Goal: Task Accomplishment & Management: Manage account settings

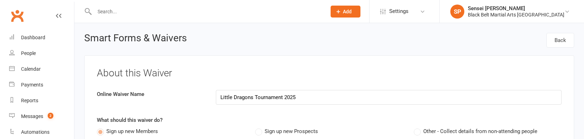
select select "applies_to_dependant_signees"
select select "select"
click at [24, 85] on div "Payments" at bounding box center [32, 85] width 22 height 6
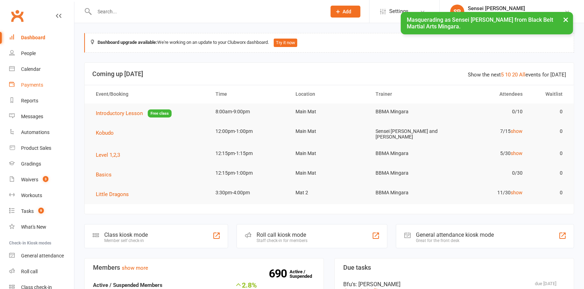
click at [32, 89] on link "Payments" at bounding box center [41, 85] width 65 height 16
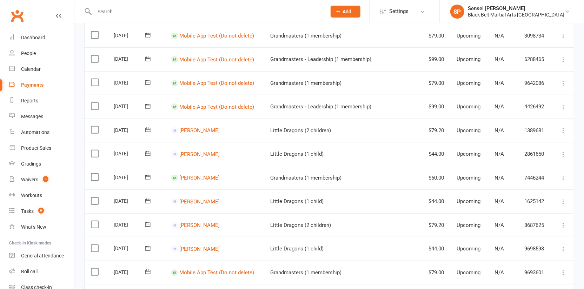
scroll to position [254, 0]
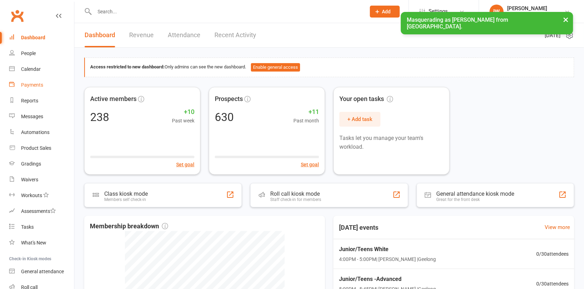
click at [29, 85] on div "Payments" at bounding box center [32, 85] width 22 height 6
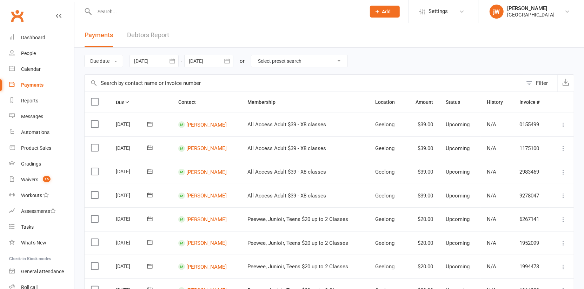
click at [218, 61] on div at bounding box center [208, 61] width 49 height 13
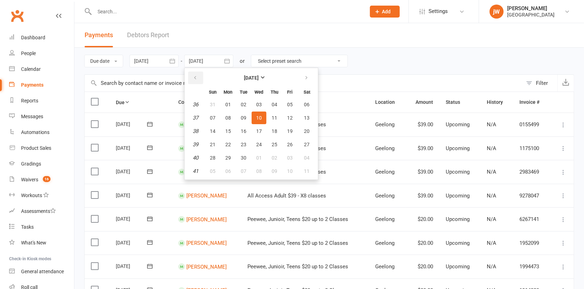
click at [196, 79] on icon "button" at bounding box center [195, 78] width 5 height 6
click at [258, 130] on span "13" at bounding box center [259, 131] width 6 height 6
type input "13 Aug 2025"
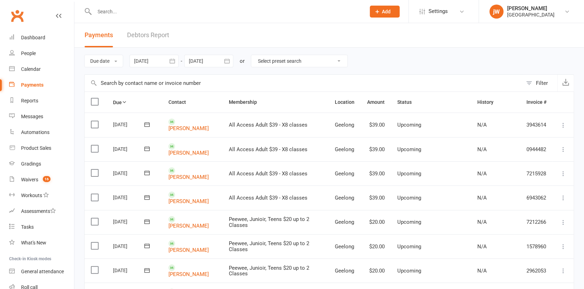
click at [156, 61] on div at bounding box center [153, 61] width 49 height 13
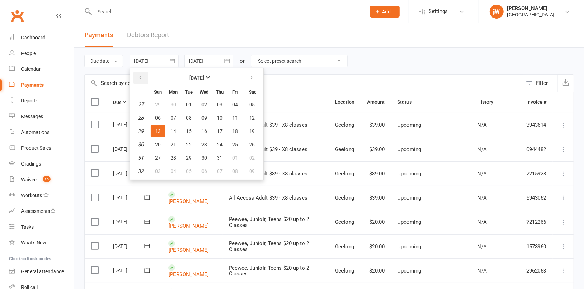
click at [141, 79] on icon "button" at bounding box center [140, 78] width 5 height 6
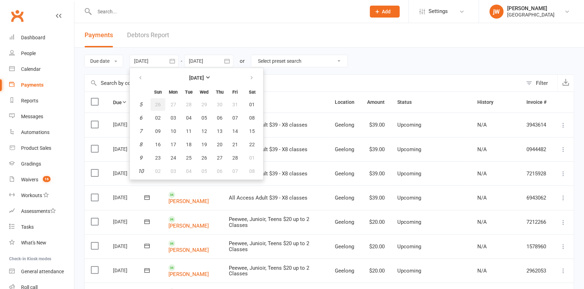
click at [159, 108] on button "26" at bounding box center [158, 104] width 15 height 13
type input "26 Jan 2025"
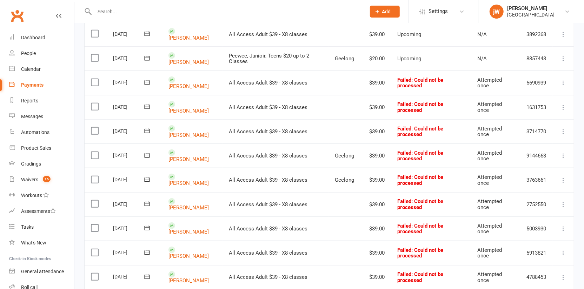
scroll to position [532, 0]
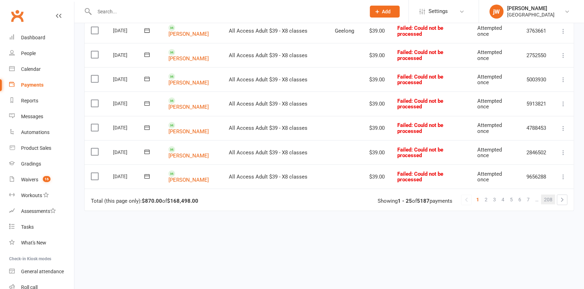
click at [552, 195] on span "208" at bounding box center [548, 200] width 8 height 10
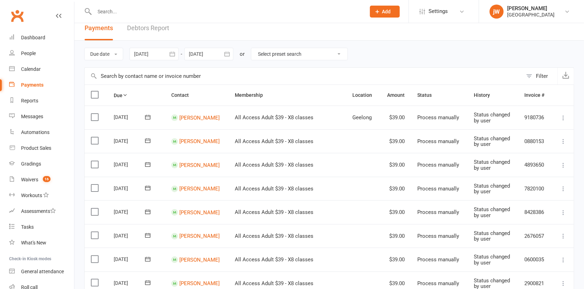
scroll to position [0, 0]
